Goal: Navigation & Orientation: Find specific page/section

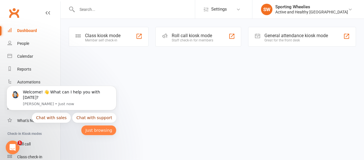
click at [103, 131] on button "Just browsing" at bounding box center [99, 130] width 36 height 10
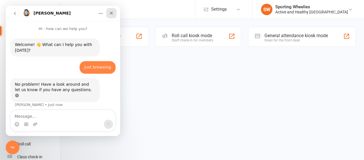
click at [114, 13] on div "Close" at bounding box center [111, 13] width 10 height 10
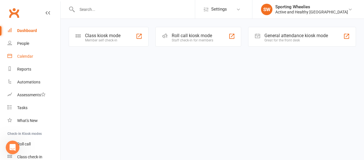
click at [28, 56] on div "Calendar" at bounding box center [25, 56] width 16 height 5
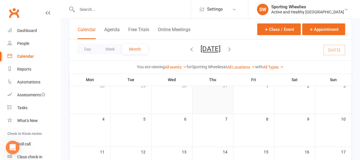
scroll to position [135, 0]
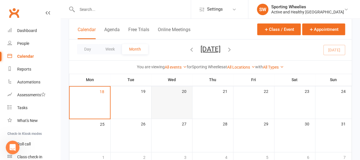
click at [174, 100] on td "20" at bounding box center [171, 102] width 41 height 33
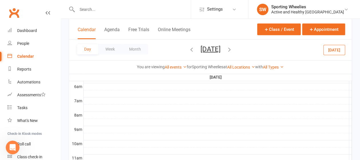
scroll to position [119, 0]
click at [25, 43] on div "People" at bounding box center [23, 43] width 12 height 5
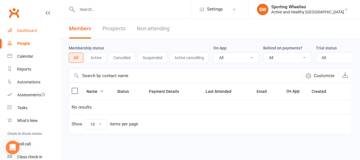
click at [31, 30] on div "Dashboard" at bounding box center [27, 30] width 20 height 5
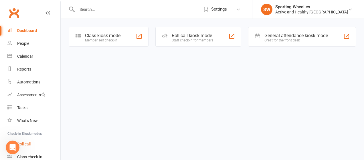
scroll to position [25, 0]
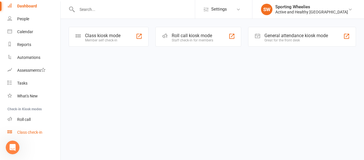
click at [27, 132] on div "Class check-in" at bounding box center [29, 132] width 25 height 5
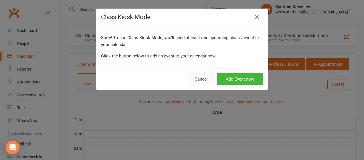
click at [206, 76] on button "Cancel" at bounding box center [201, 79] width 26 height 12
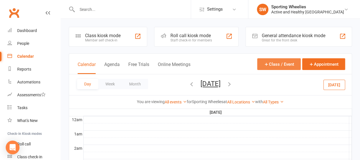
click at [263, 62] on button "Class / Event" at bounding box center [279, 64] width 44 height 12
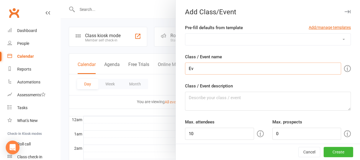
type input "E"
click at [300, 150] on button "Cancel" at bounding box center [309, 152] width 22 height 10
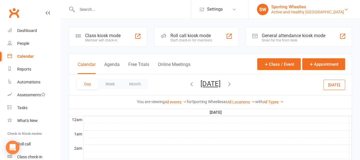
click at [325, 12] on div "Active and Healthy [GEOGRAPHIC_DATA]" at bounding box center [307, 11] width 73 height 5
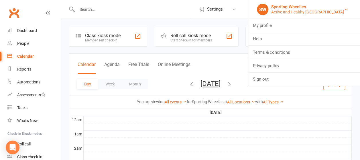
click at [325, 12] on div "Active and Healthy [GEOGRAPHIC_DATA]" at bounding box center [307, 11] width 73 height 5
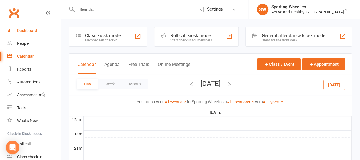
click at [38, 24] on link "Dashboard" at bounding box center [33, 30] width 53 height 13
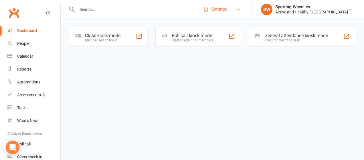
click at [244, 12] on link "Settings" at bounding box center [224, 9] width 40 height 13
click at [15, 14] on link "Clubworx" at bounding box center [14, 13] width 14 height 14
click at [289, 36] on div "General attendance kiosk mode" at bounding box center [297, 35] width 64 height 5
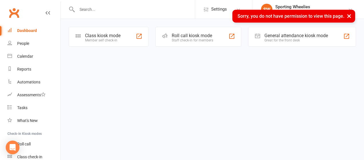
click at [351, 16] on button "×" at bounding box center [349, 16] width 10 height 12
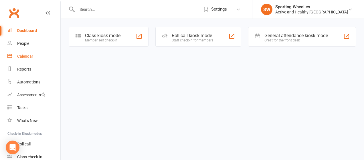
click at [25, 56] on div "Calendar" at bounding box center [25, 56] width 16 height 5
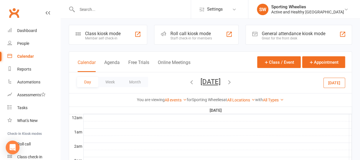
scroll to position [1, 0]
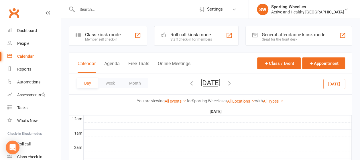
click at [233, 84] on icon "button" at bounding box center [229, 83] width 6 height 6
click at [112, 81] on button "Week" at bounding box center [110, 83] width 24 height 10
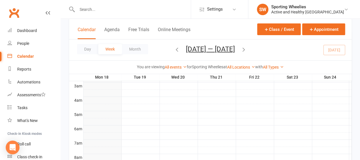
scroll to position [69, 0]
click at [245, 48] on icon "button" at bounding box center [244, 49] width 6 height 6
click at [175, 47] on icon "button" at bounding box center [177, 49] width 6 height 6
click at [178, 68] on link "All events" at bounding box center [176, 67] width 22 height 5
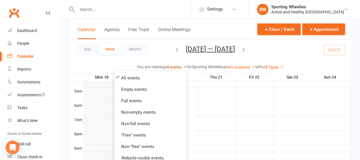
click at [178, 68] on link "All events" at bounding box center [176, 67] width 22 height 5
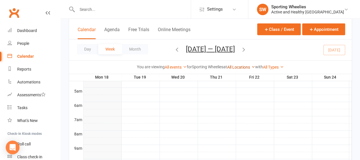
click at [238, 65] on link "All Locations" at bounding box center [241, 67] width 28 height 5
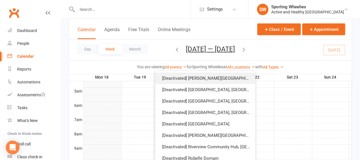
scroll to position [0, 0]
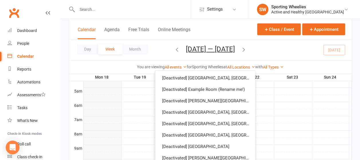
click at [264, 56] on div "Day Week Month Aug 18 — 24 2025 August 2025 Sun Mon Tue Wed Thu Fri Sat 27 28 2…" at bounding box center [210, 50] width 283 height 21
